Goal: Task Accomplishment & Management: Manage account settings

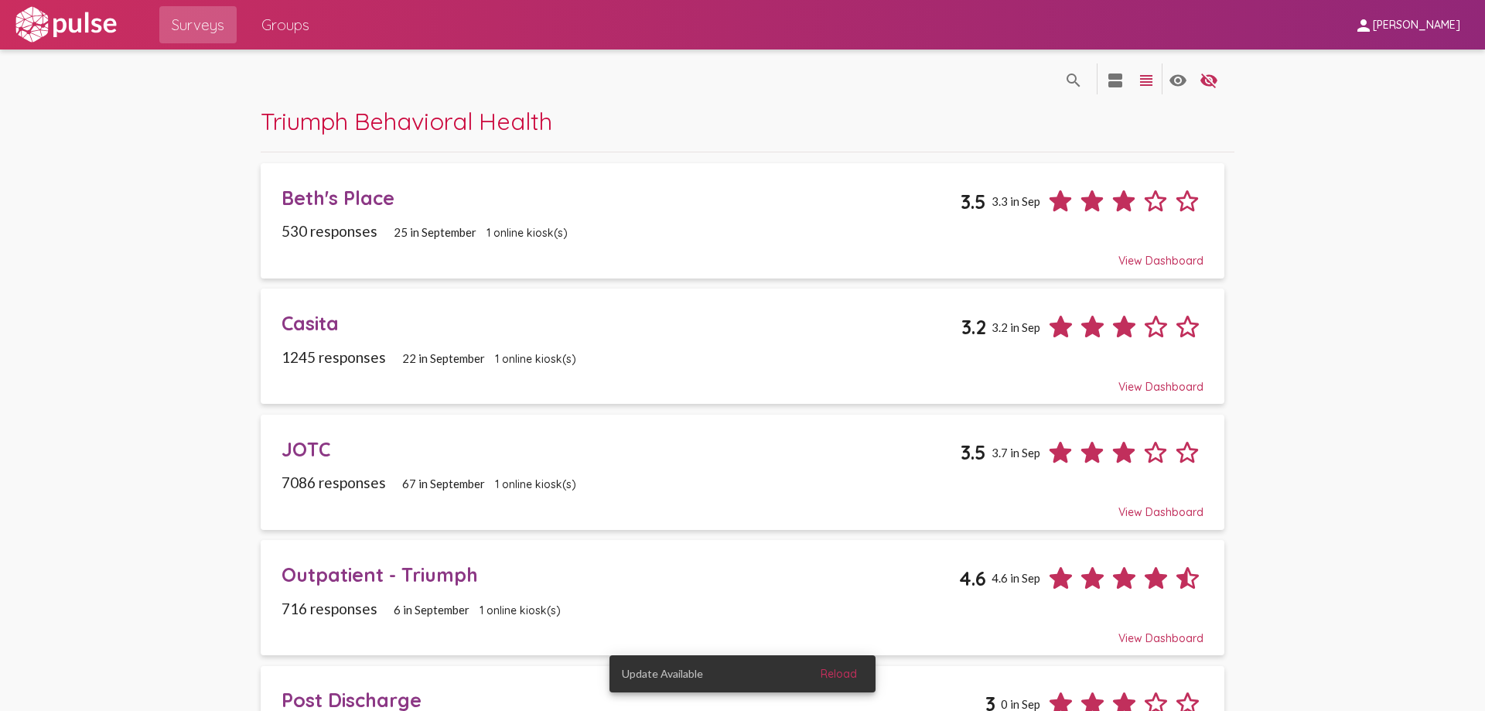
click at [521, 421] on link "JOTC 3.5 3.7 in Sep 7086 responses 67 in [DATE] online kiosk(s) View Dashboard" at bounding box center [743, 472] width 964 height 115
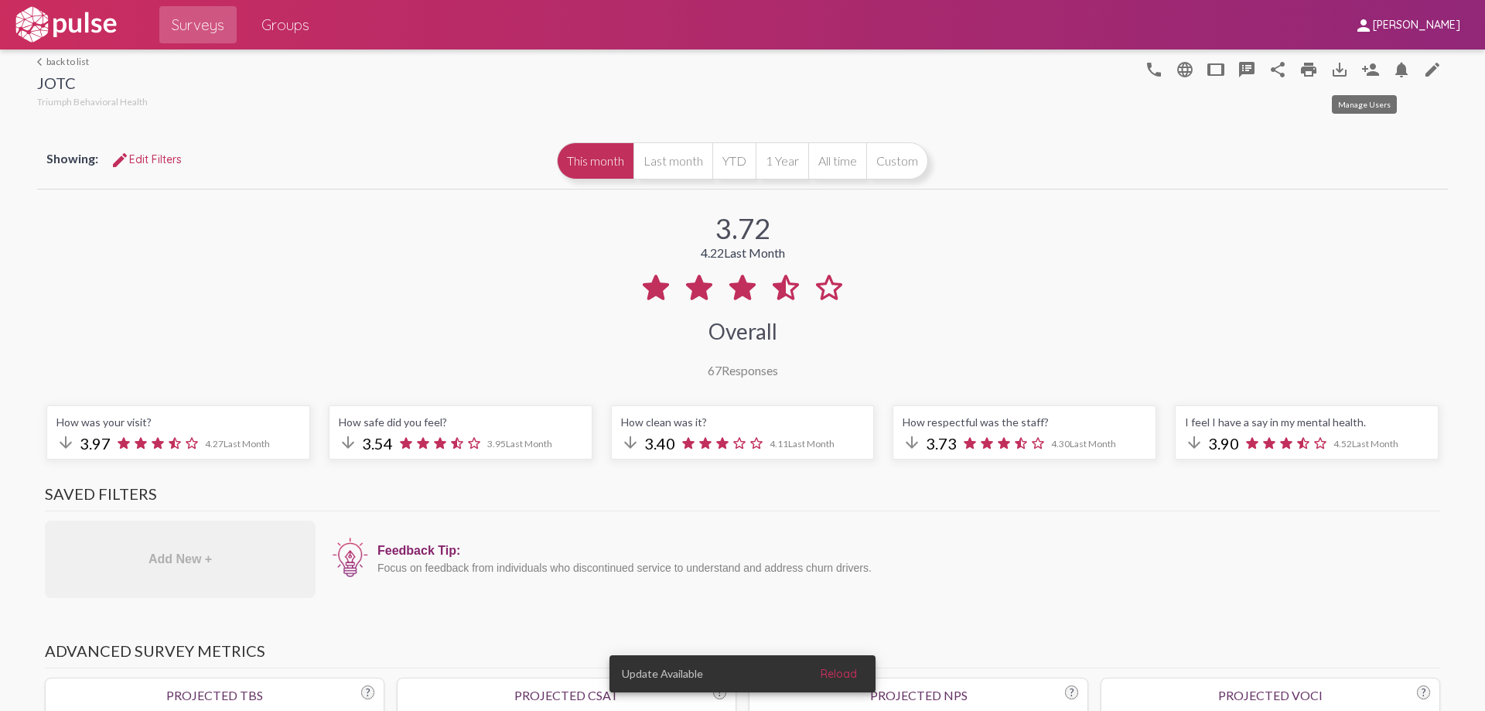
click at [1361, 67] on mat-icon "person_add" at bounding box center [1370, 69] width 19 height 19
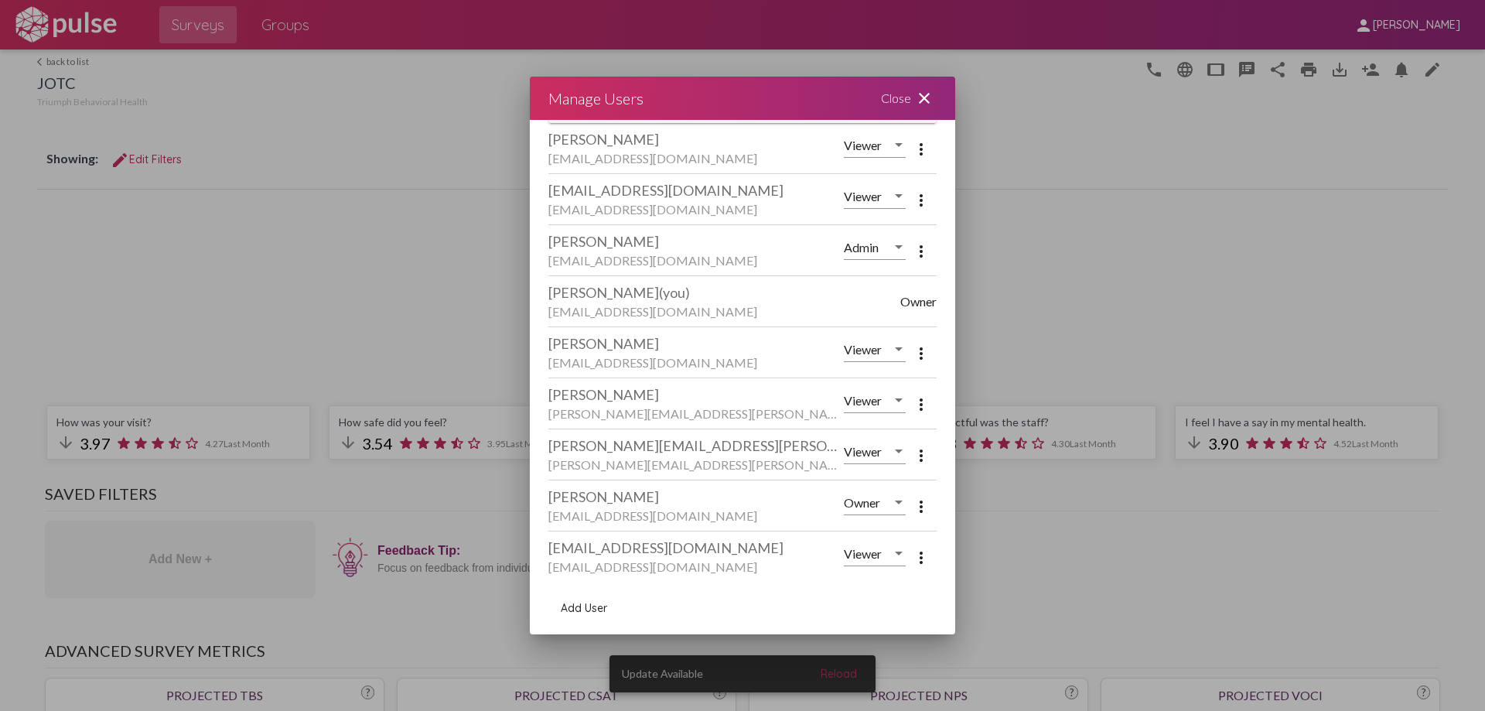
scroll to position [77, 0]
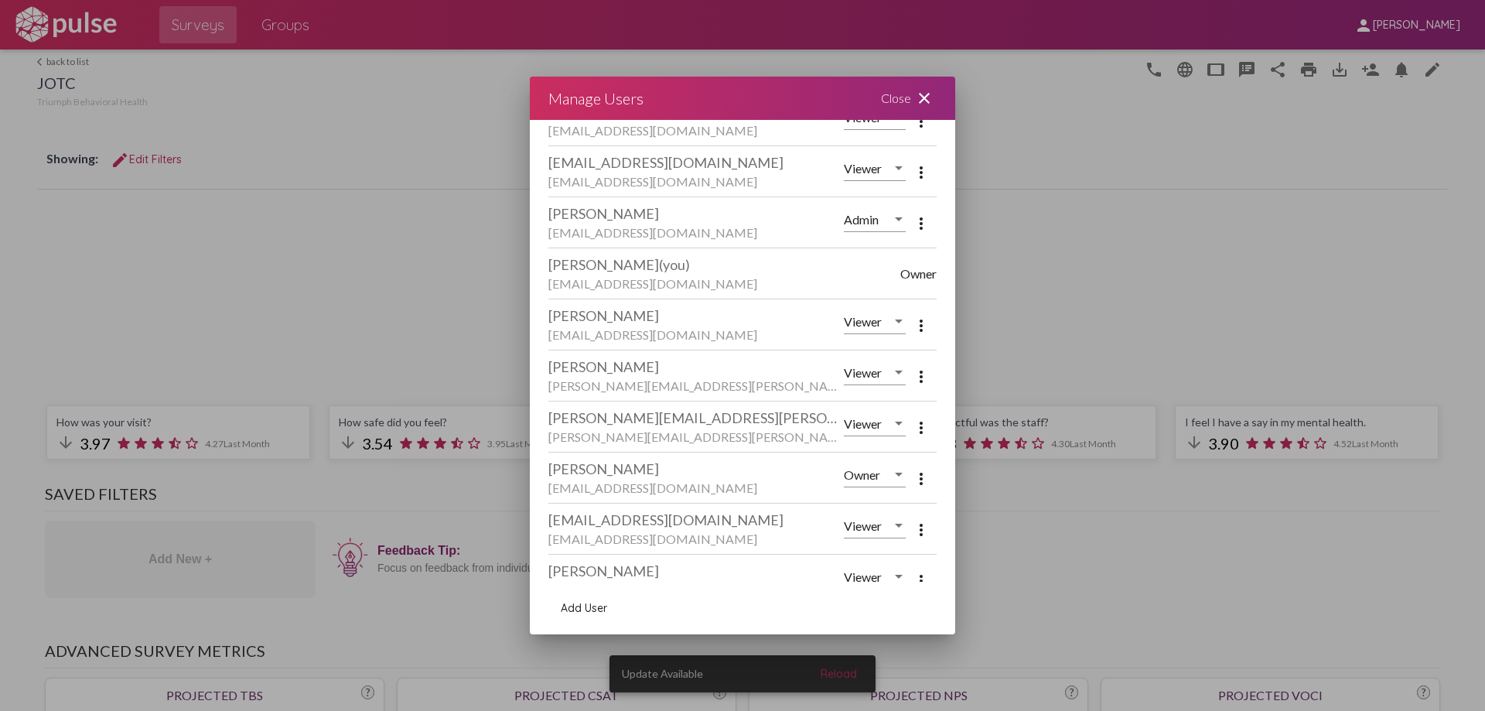
click at [912, 323] on mat-icon "more_vert" at bounding box center [921, 325] width 19 height 19
click at [946, 360] on span "Remove User" at bounding box center [970, 363] width 65 height 13
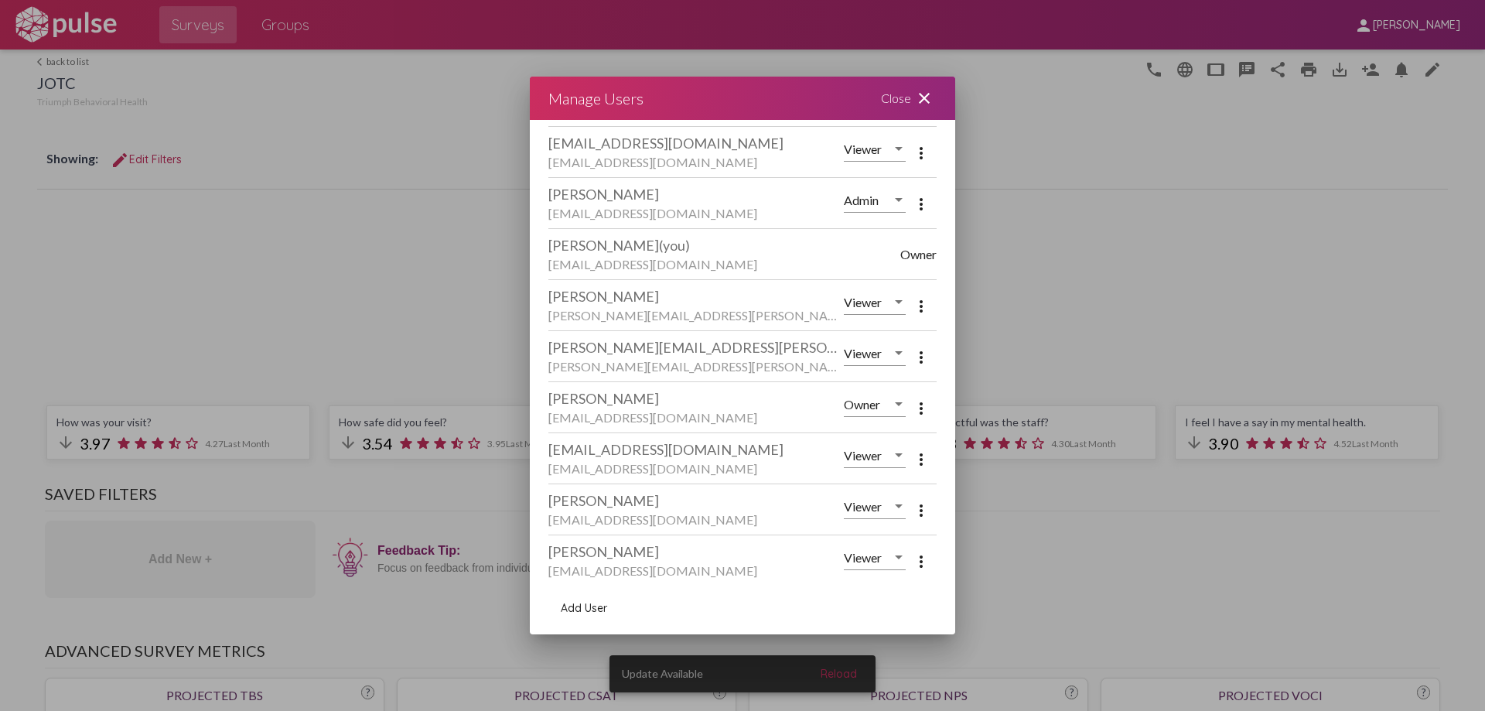
scroll to position [101, 0]
click at [605, 599] on button "Add User" at bounding box center [583, 608] width 71 height 28
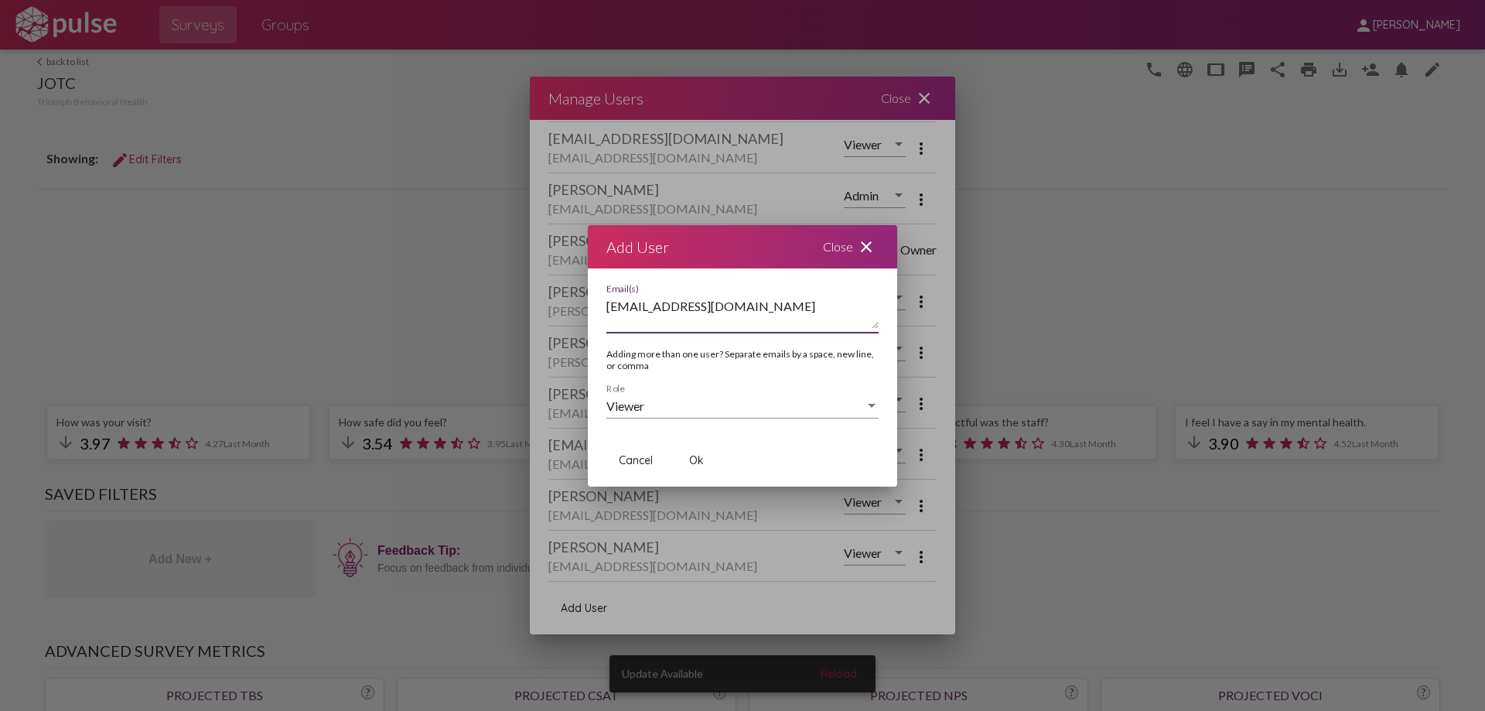
type textarea "[EMAIL_ADDRESS][DOMAIN_NAME]"
click at [699, 456] on span "Ok" at bounding box center [696, 460] width 15 height 14
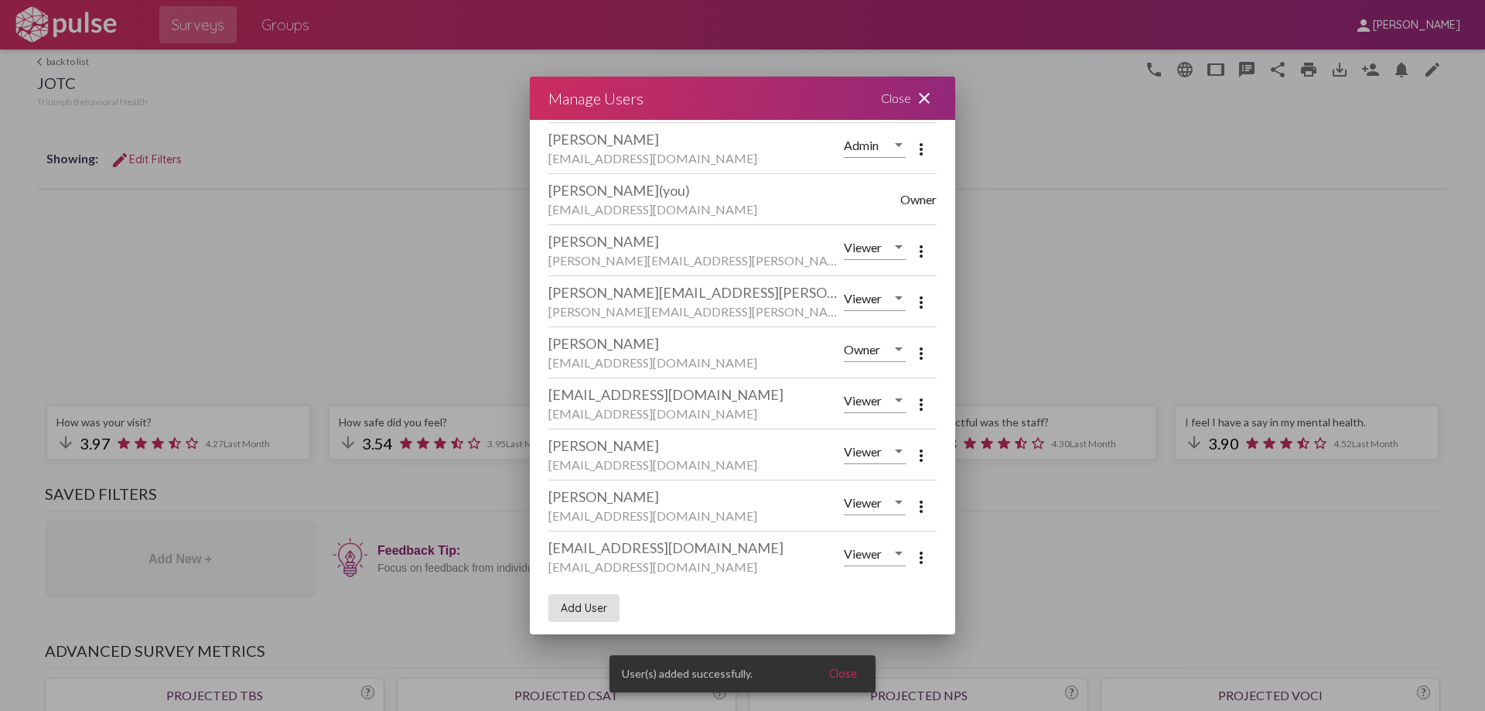
scroll to position [152, 0]
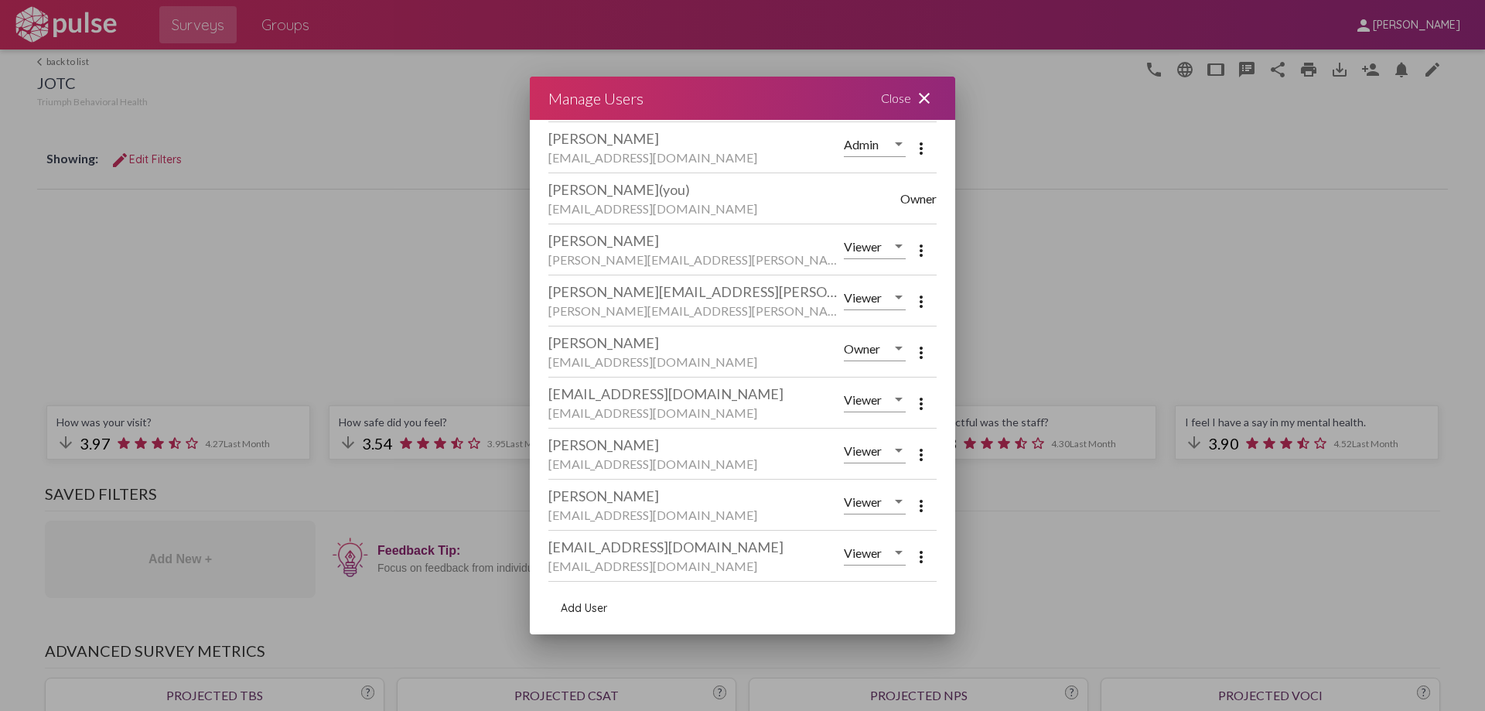
click at [921, 89] on mat-icon "close" at bounding box center [924, 98] width 19 height 19
